Goal: Information Seeking & Learning: Learn about a topic

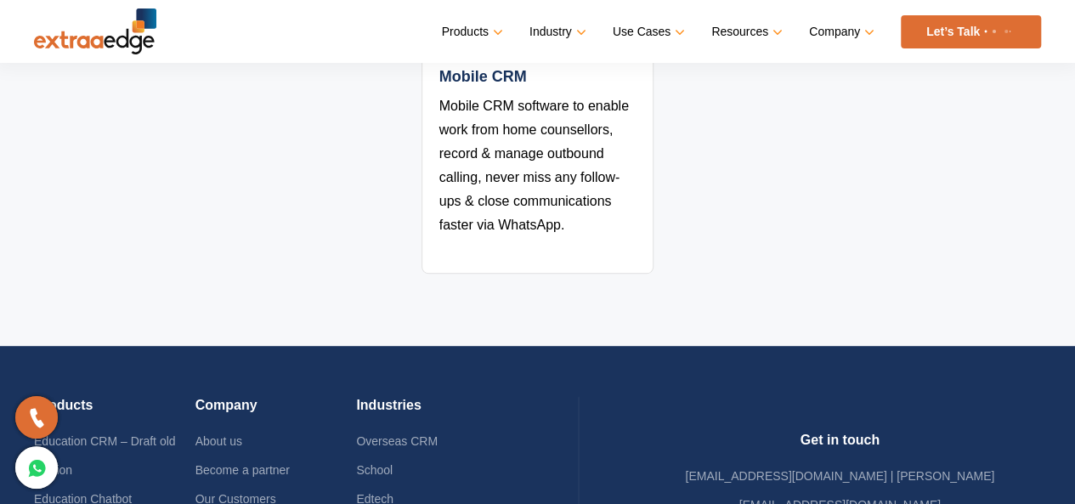
scroll to position [3638, 0]
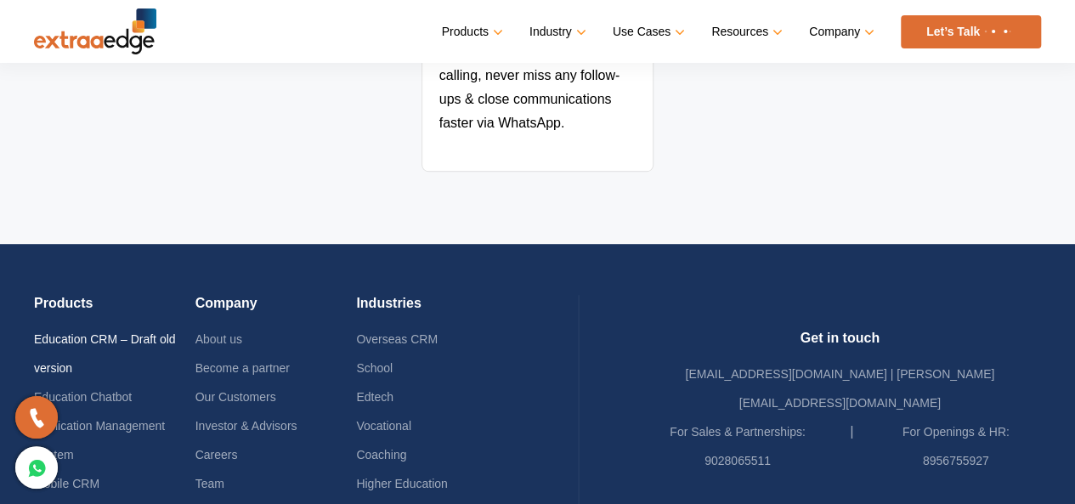
click at [99, 332] on link "Education CRM – Draft old version" at bounding box center [105, 353] width 142 height 42
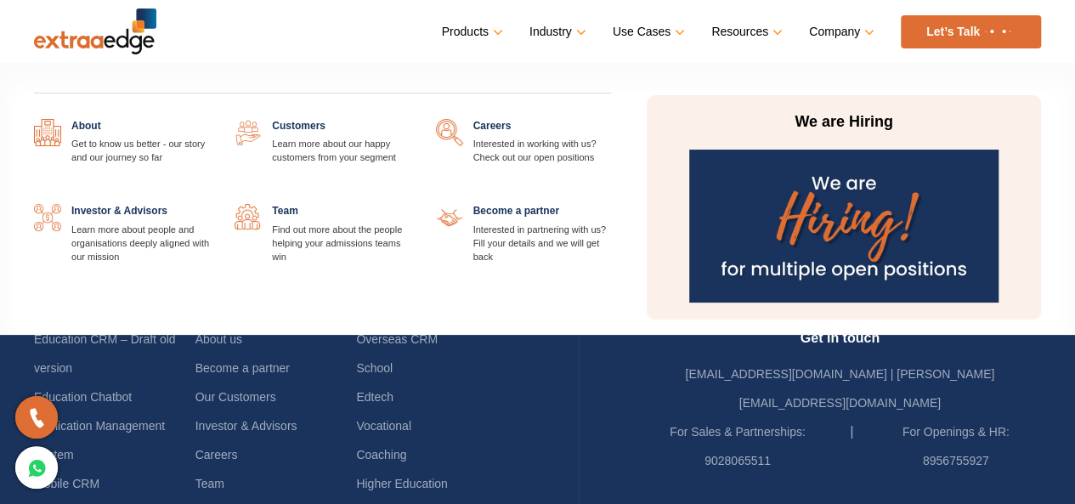
click at [857, 28] on link "Company" at bounding box center [840, 32] width 62 height 25
click at [828, 159] on img at bounding box center [843, 226] width 309 height 153
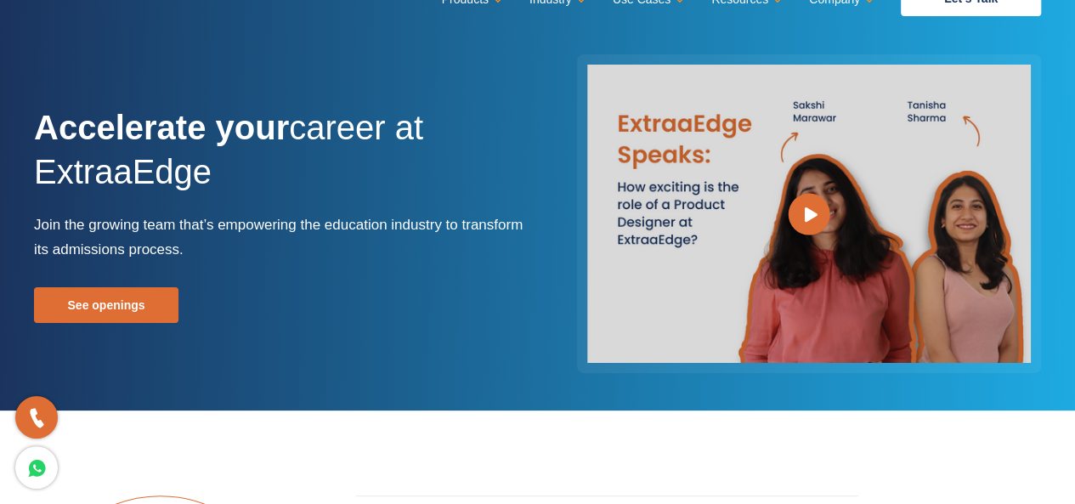
scroll to position [102, 0]
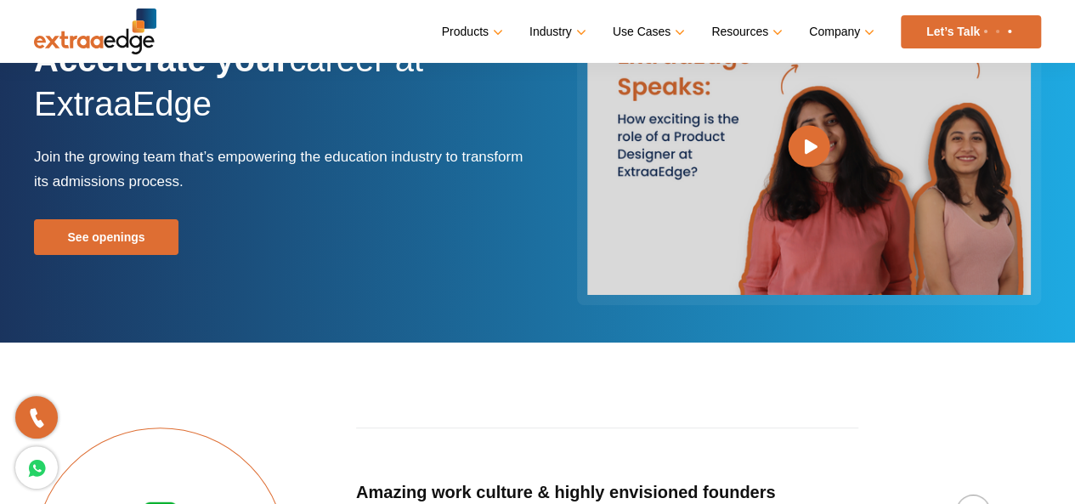
click at [121, 215] on div "Accelerate your career at ExtraaEdge Join the growing team that’s empowering th…" at bounding box center [279, 146] width 491 height 218
click at [110, 232] on link "See openings" at bounding box center [106, 237] width 144 height 36
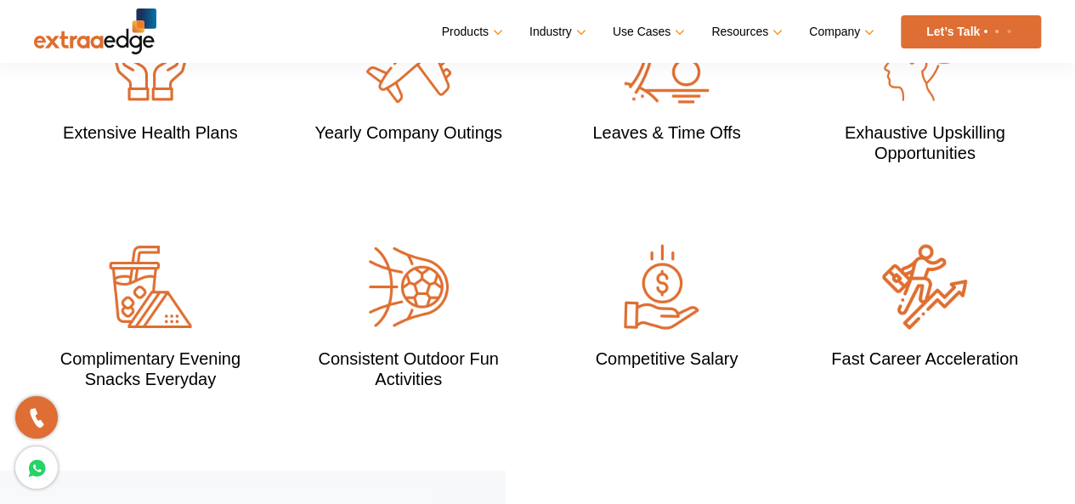
scroll to position [1668, 0]
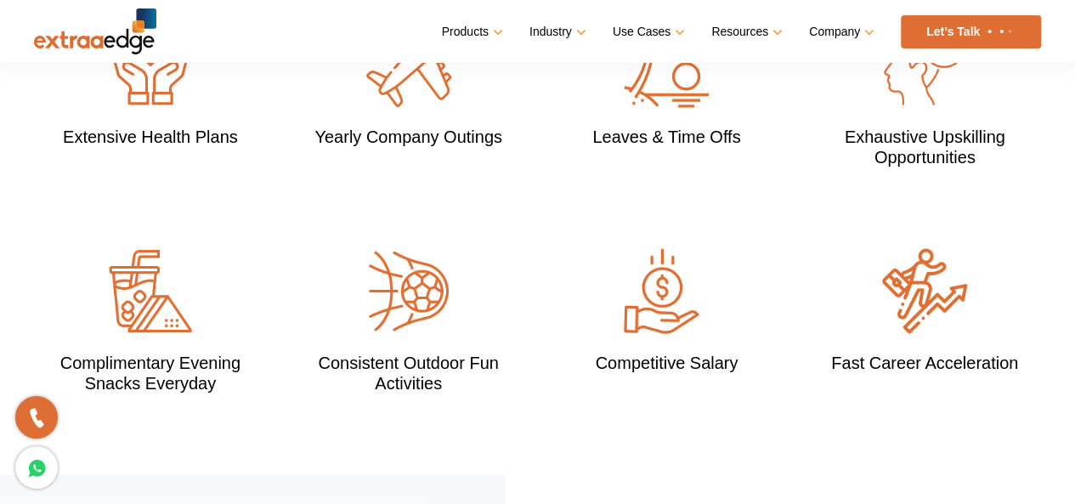
click at [677, 323] on div "Competitive Salary" at bounding box center [667, 321] width 258 height 144
drag, startPoint x: 665, startPoint y: 335, endPoint x: 670, endPoint y: 269, distance: 65.6
click at [670, 269] on div "Competitive Salary" at bounding box center [667, 321] width 258 height 144
click at [670, 269] on img at bounding box center [666, 291] width 85 height 85
click at [158, 310] on div "Complimentary Evening Snacks Everyday" at bounding box center [150, 321] width 258 height 144
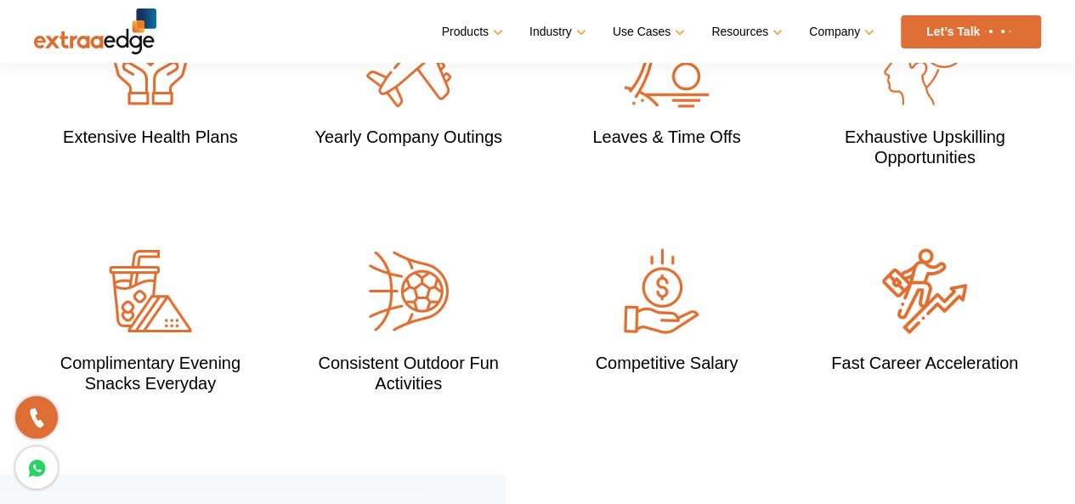
click at [350, 196] on div "Extensive Health Plans Yearly Company Outings Leaves & Time Offs Exhaustive Ups…" at bounding box center [537, 249] width 1033 height 452
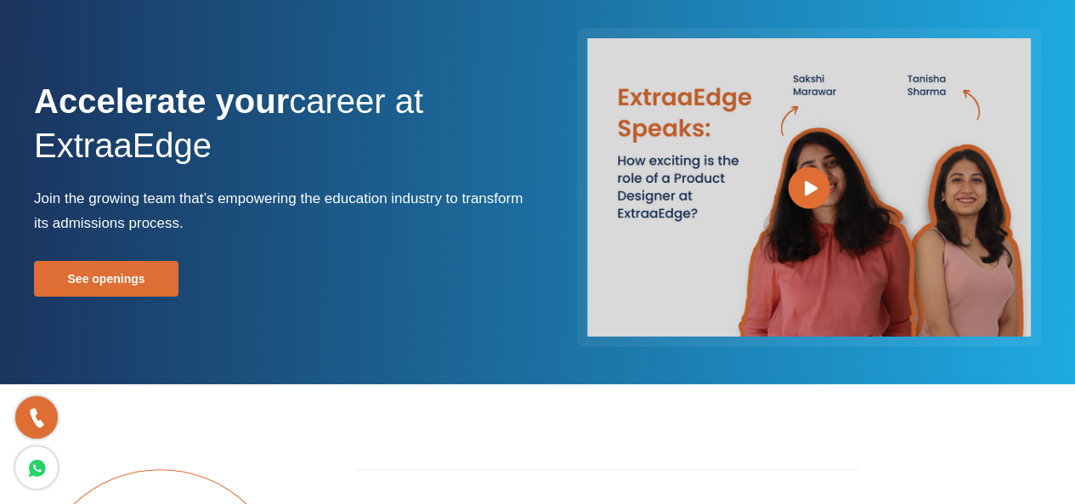
scroll to position [0, 0]
